Goal: Task Accomplishment & Management: Complete application form

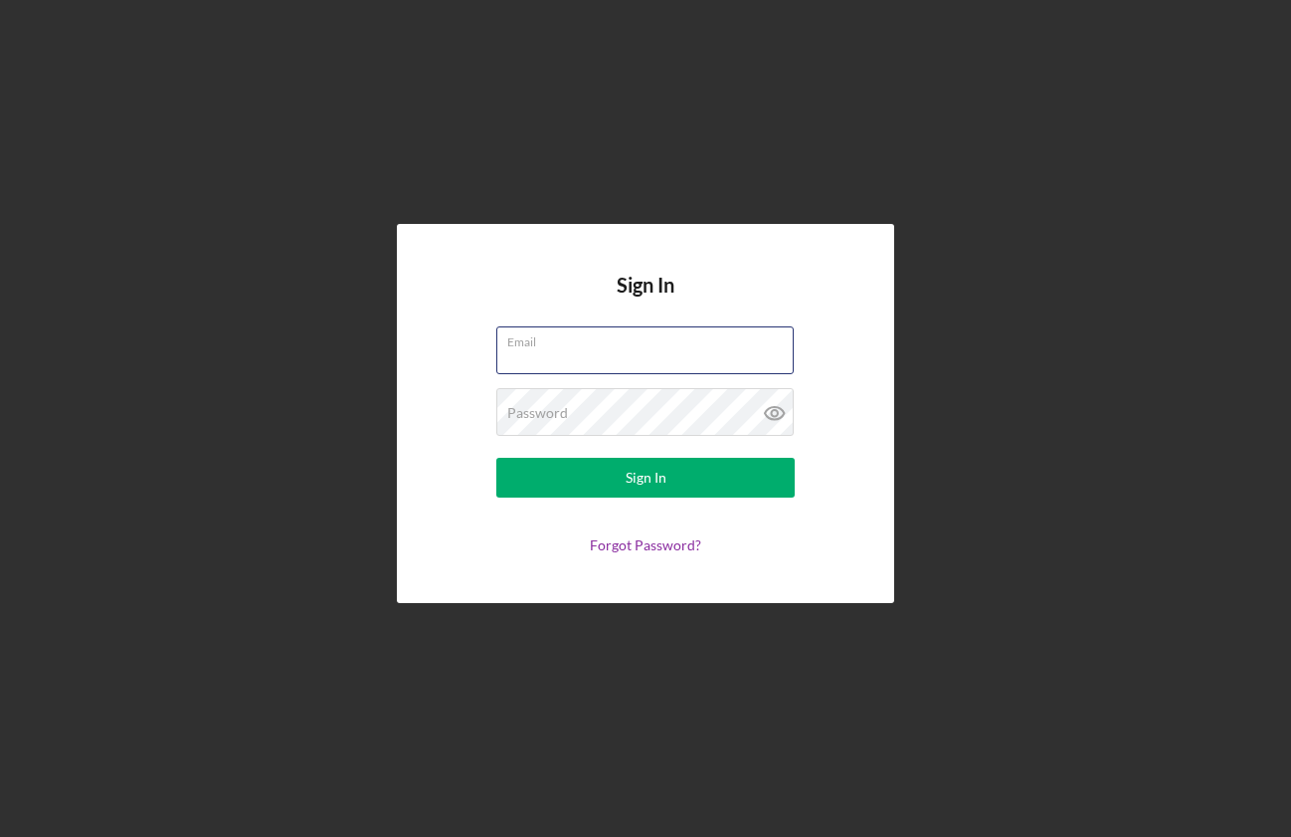
type input "[EMAIL_ADDRESS][DOMAIN_NAME]"
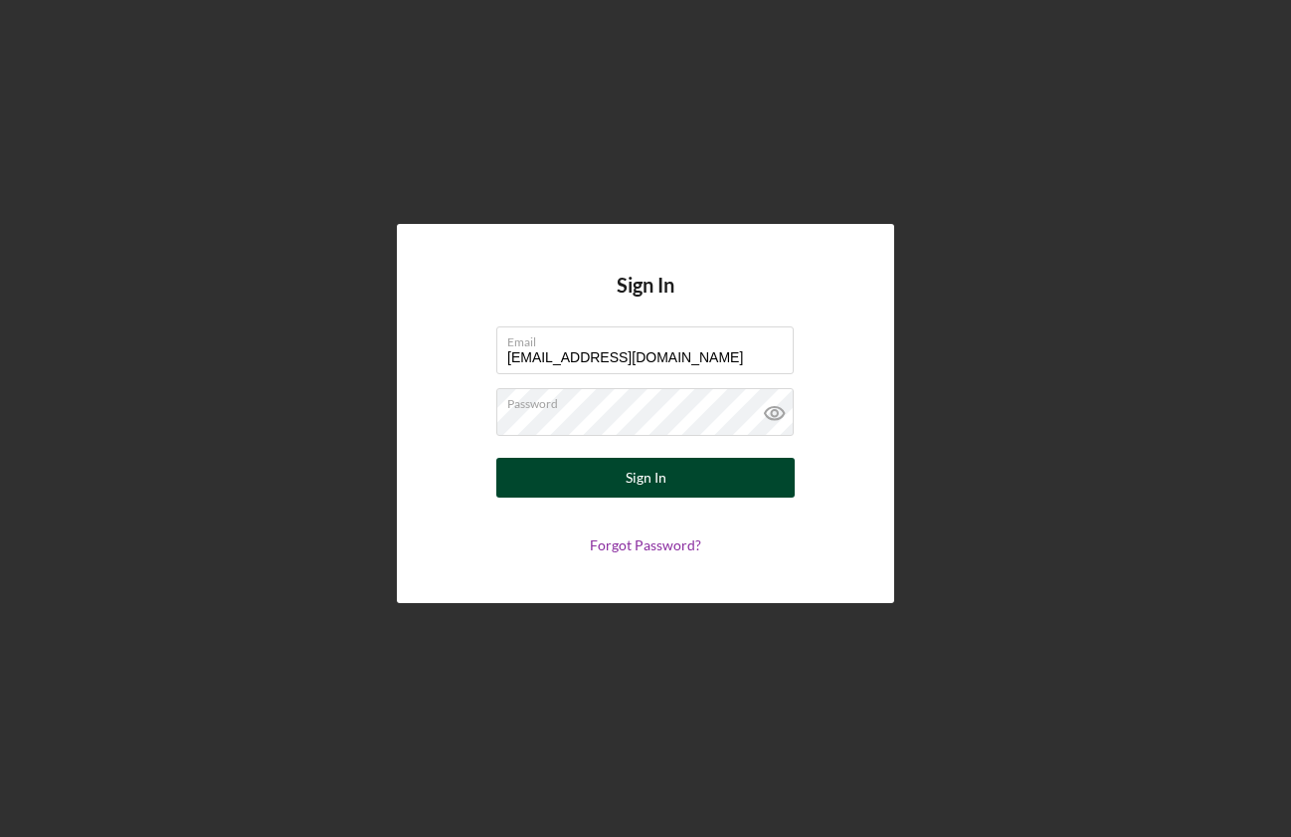
click at [671, 480] on button "Sign In" at bounding box center [645, 478] width 298 height 40
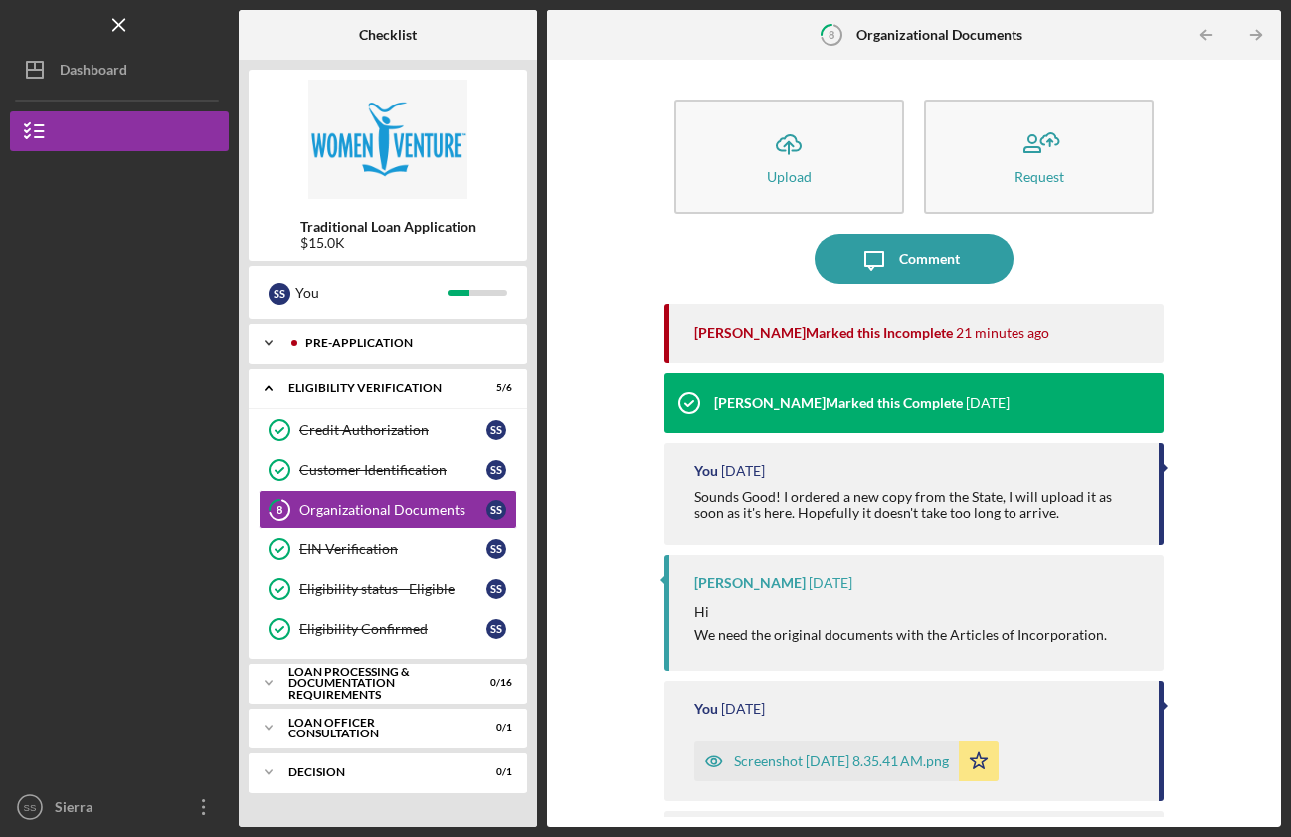
click at [272, 342] on polyline at bounding box center [269, 343] width 6 height 4
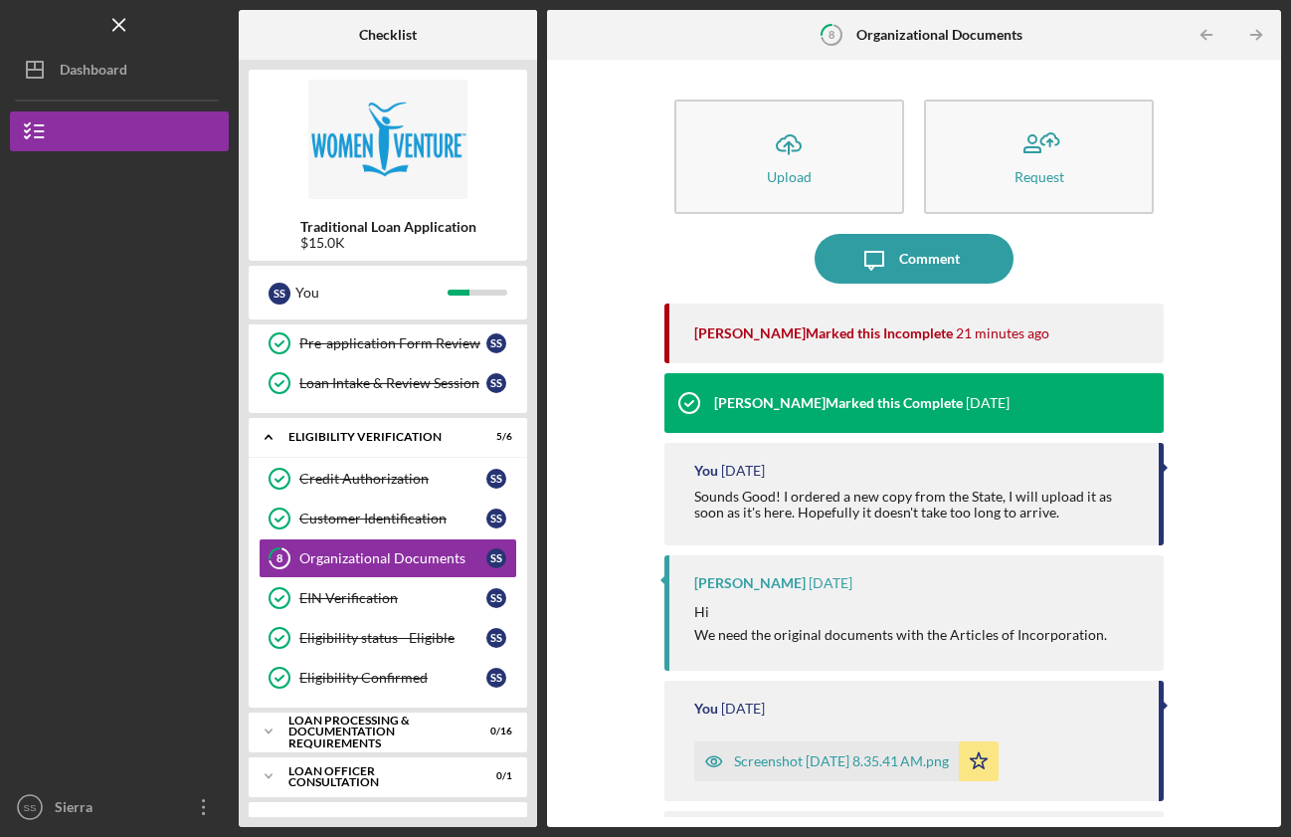
scroll to position [236, 0]
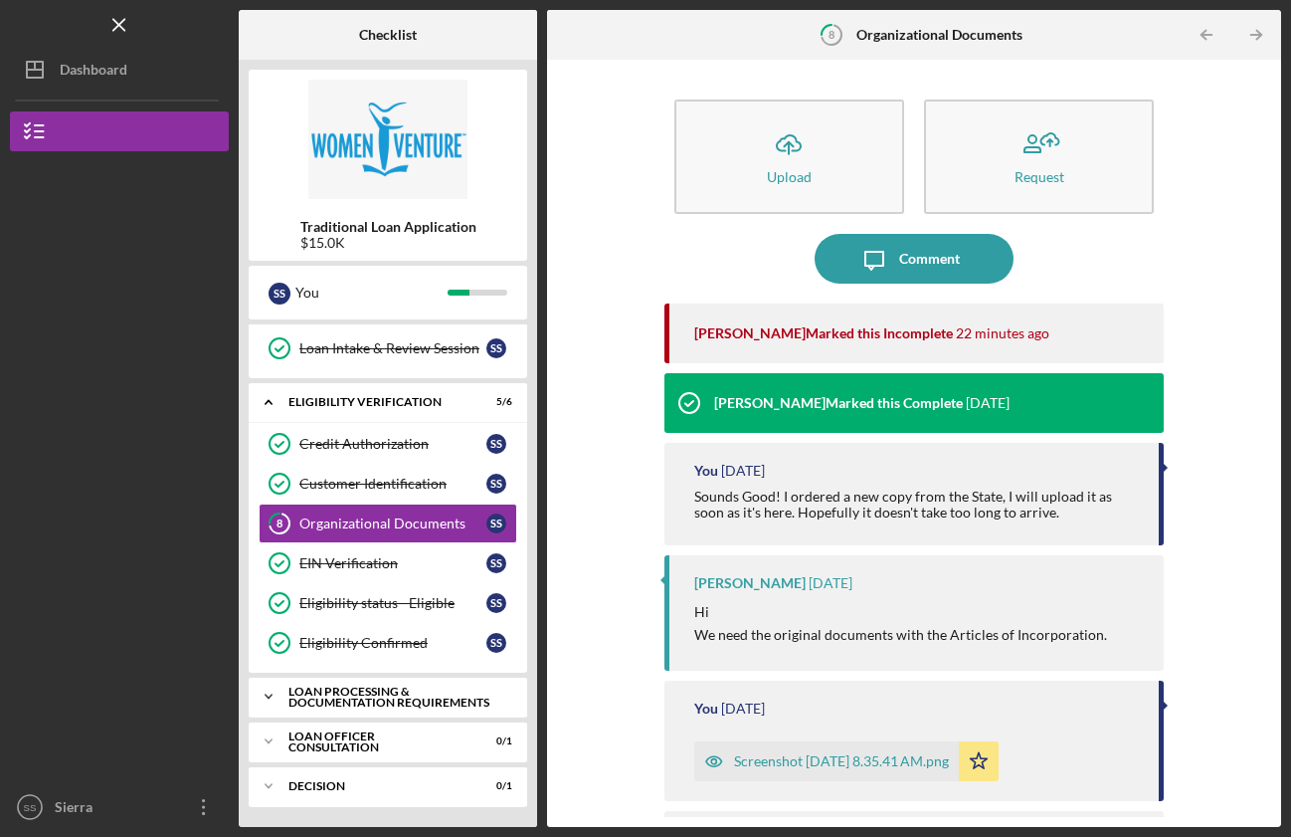
click at [390, 703] on div "Loan Processing & Documentation Requirements" at bounding box center [395, 696] width 214 height 23
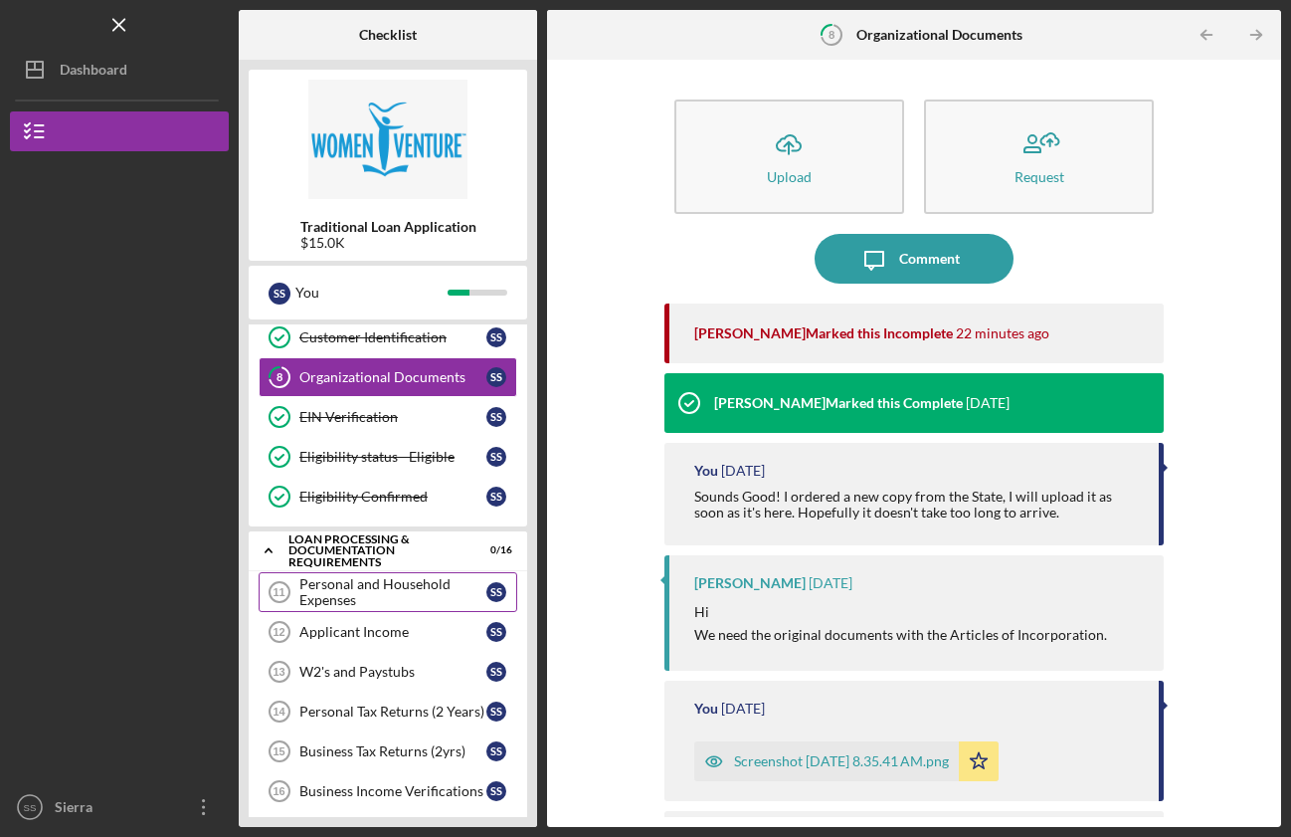
scroll to position [386, 0]
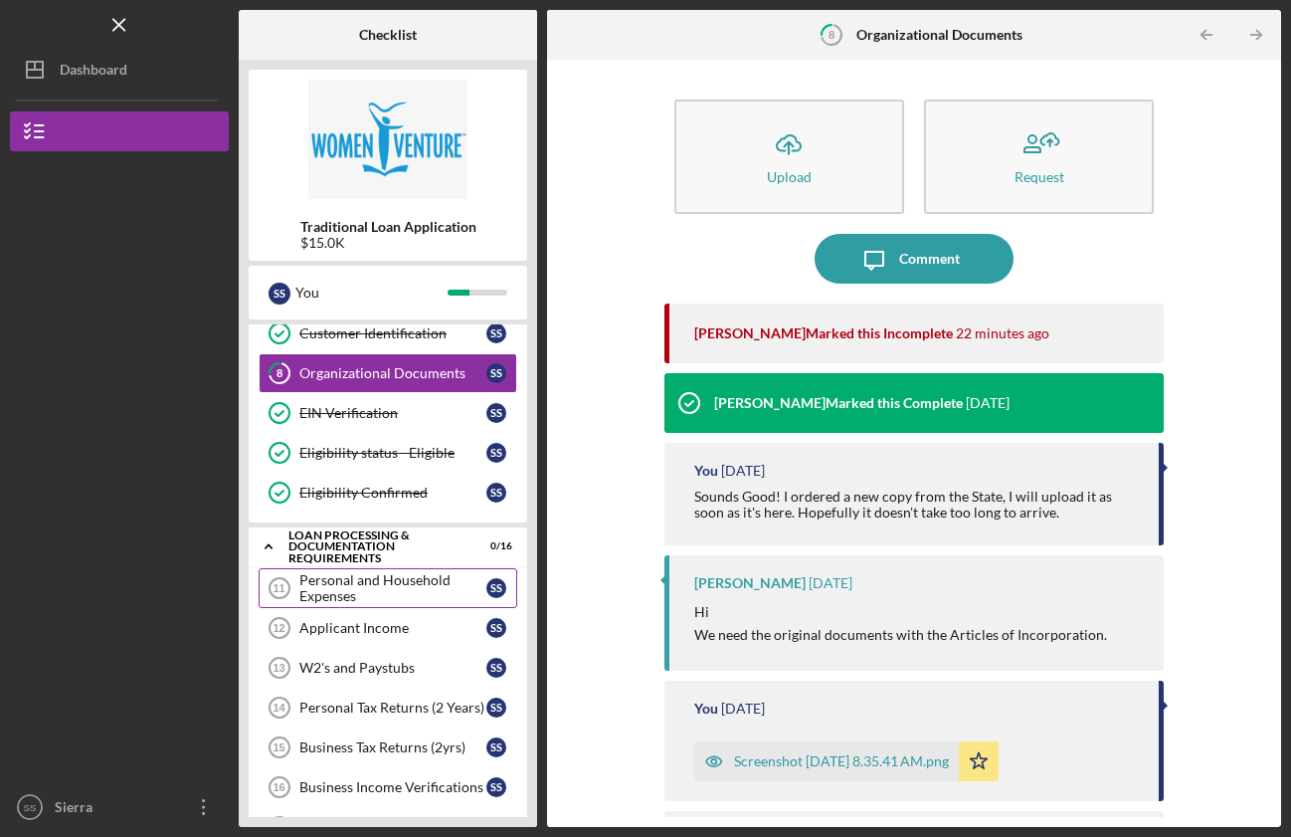
click at [369, 588] on div "Personal and Household Expenses" at bounding box center [392, 588] width 187 height 32
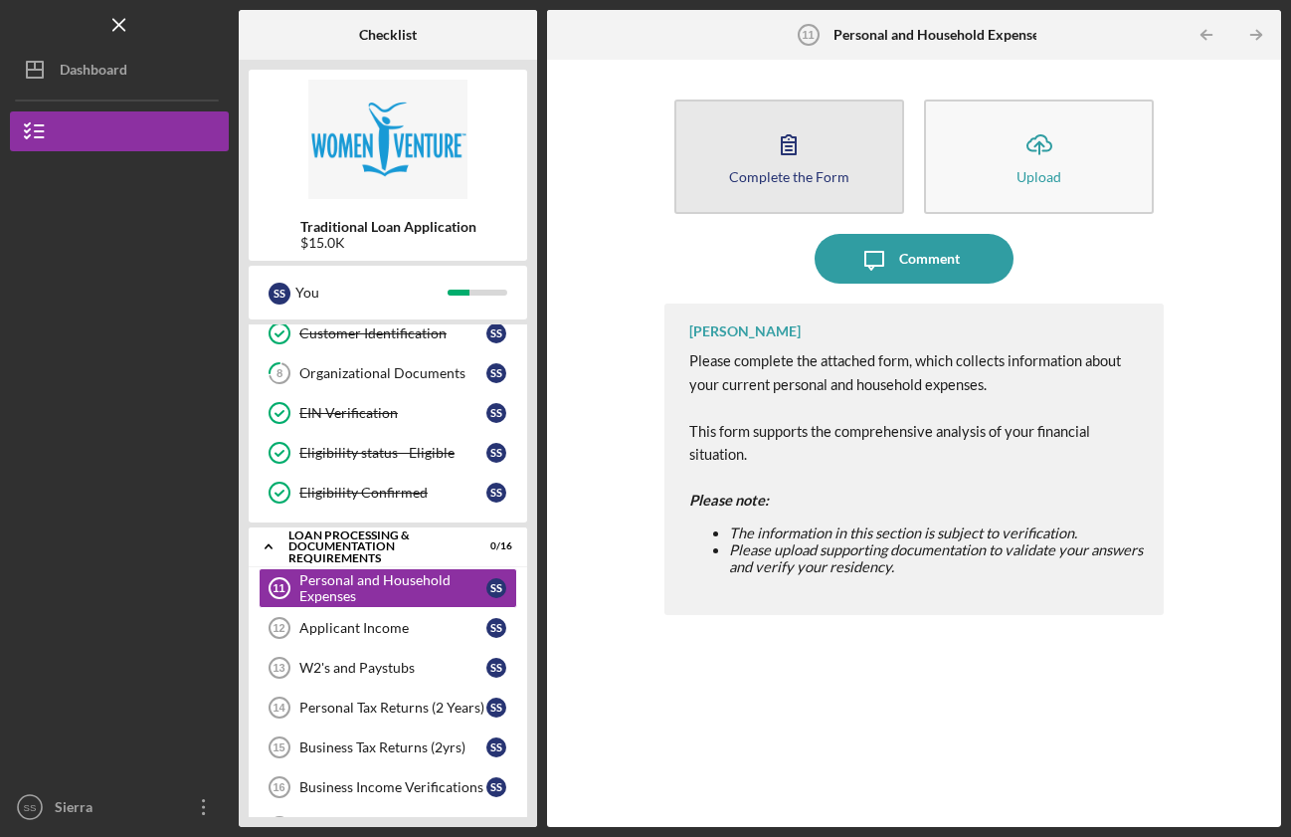
click at [796, 156] on icon "button" at bounding box center [789, 144] width 50 height 50
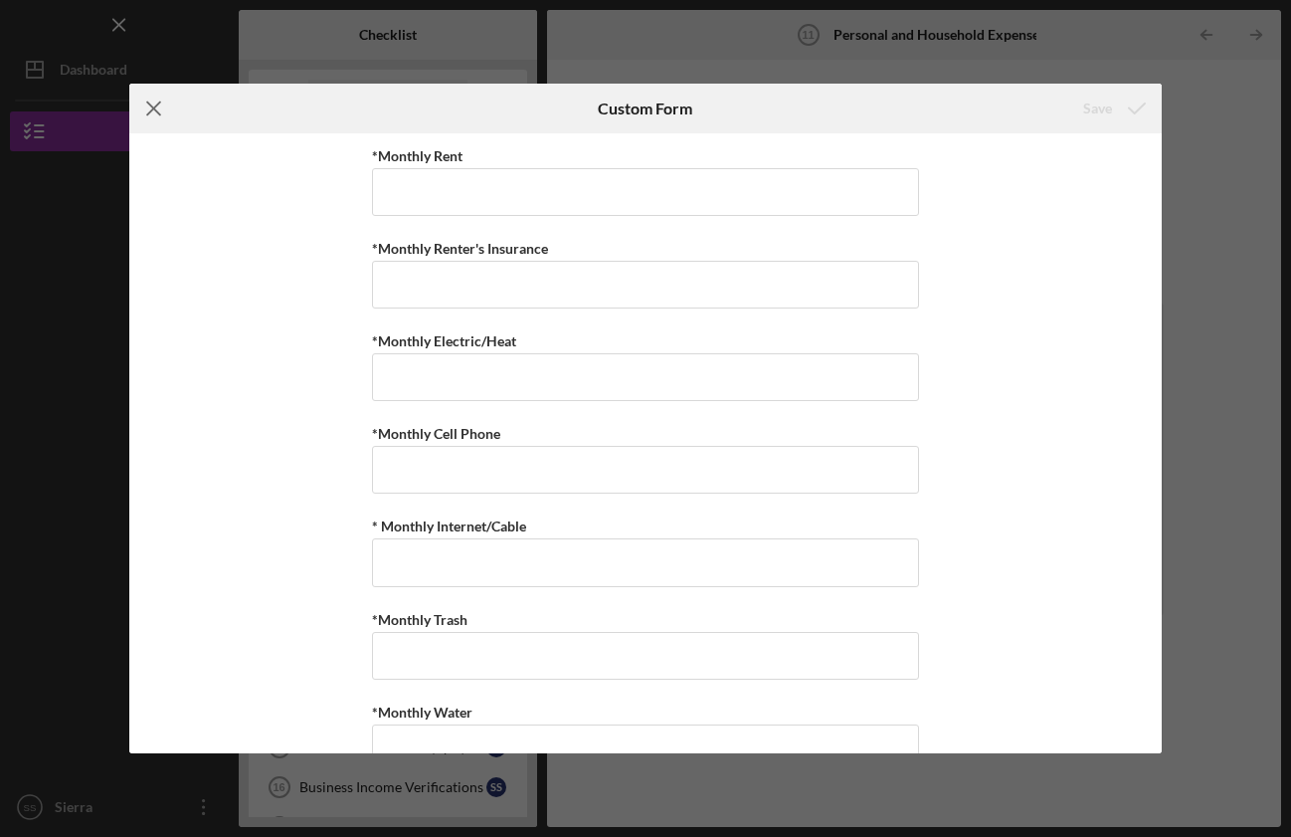
click at [148, 107] on icon "Icon/Menu Close" at bounding box center [154, 109] width 50 height 50
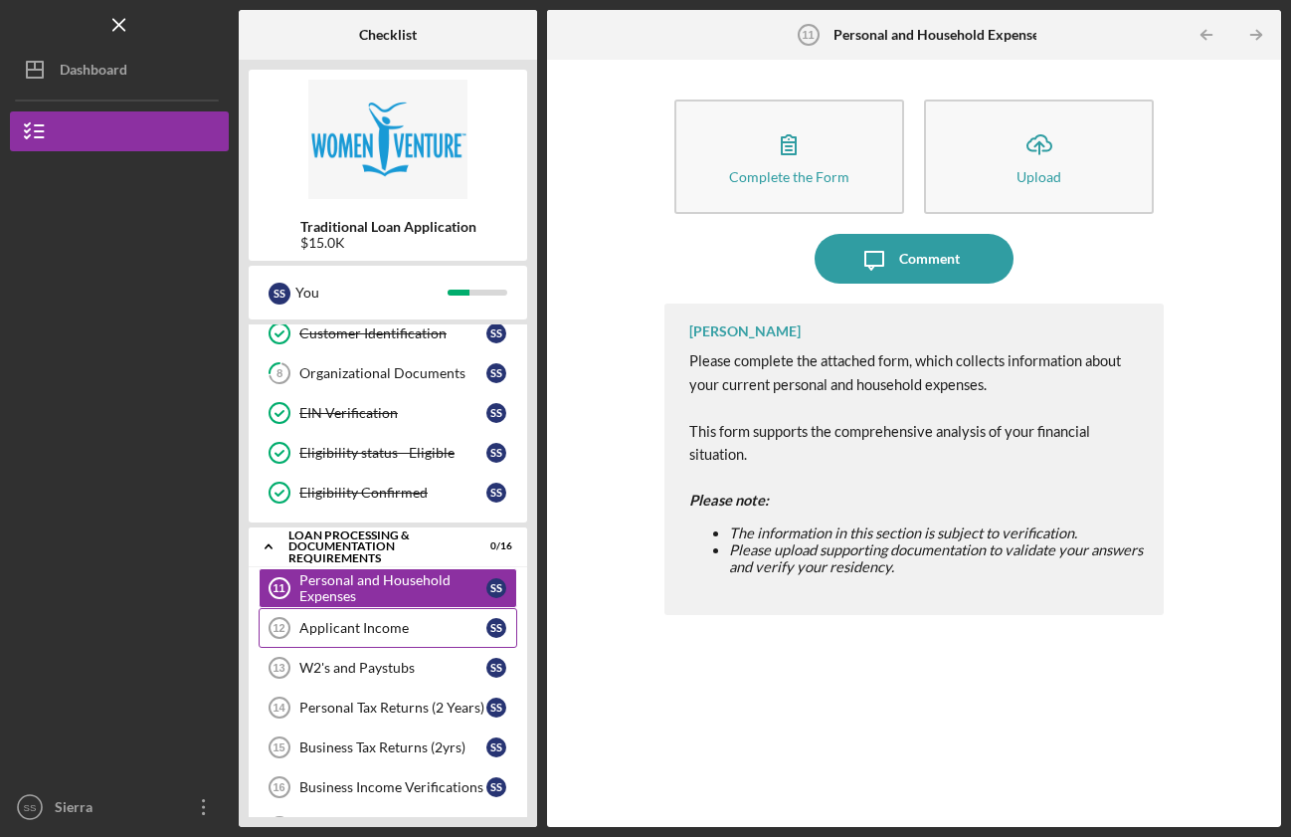
click at [340, 631] on div "Applicant Income" at bounding box center [392, 628] width 187 height 16
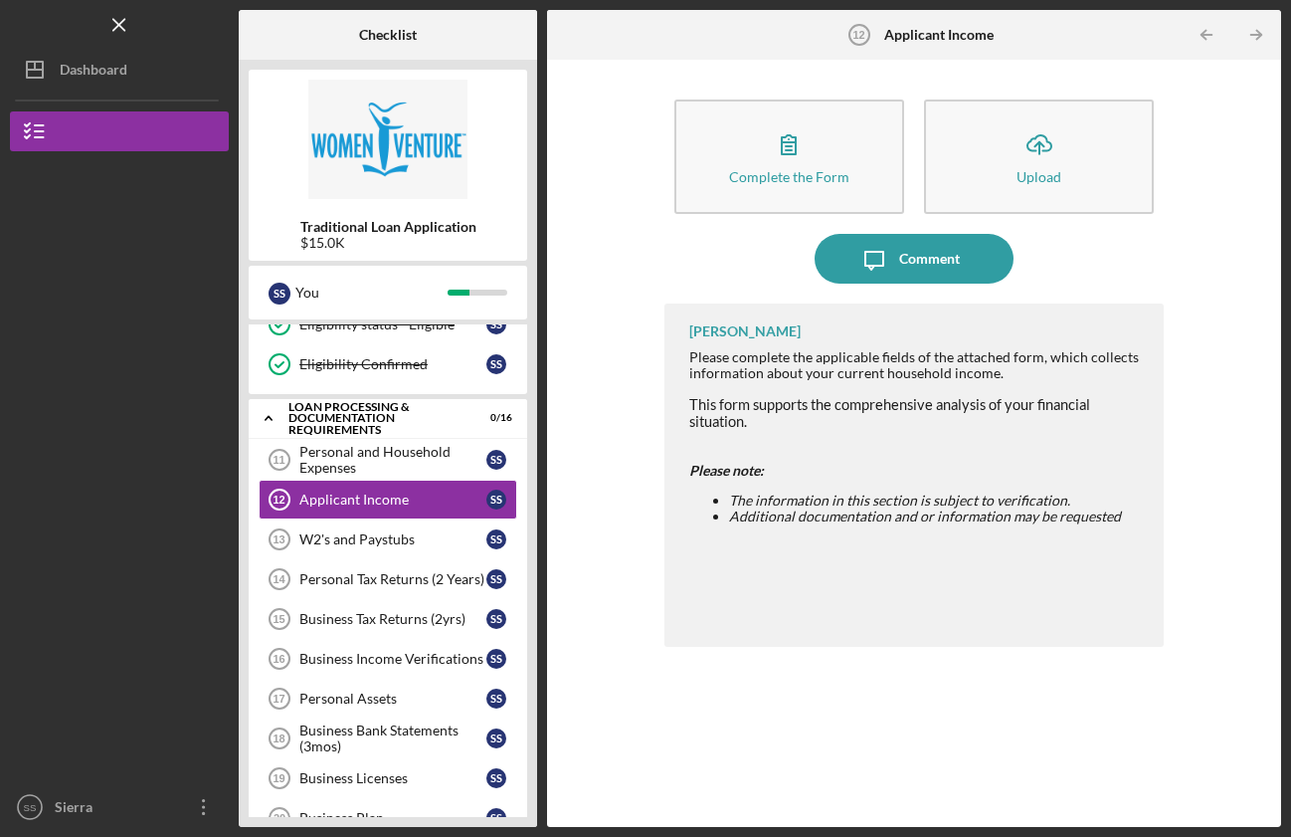
scroll to position [16, 0]
